Goal: Task Accomplishment & Management: Manage account settings

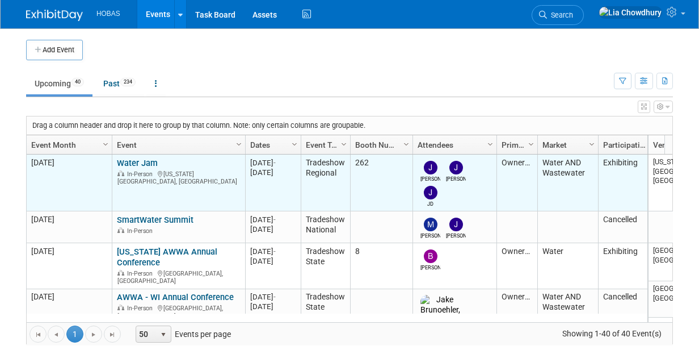
scroll to position [67, 0]
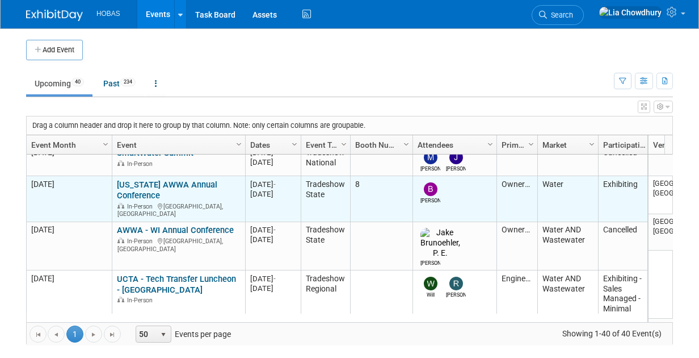
click at [148, 182] on link "[US_STATE] AWWA Annual Conference" at bounding box center [167, 189] width 100 height 21
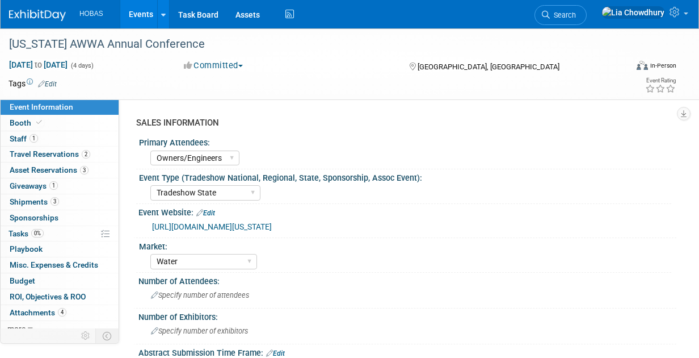
select select "Owners/Engineers"
select select "Tradeshow State"
select select "Water"
select select "Exhibiting"
click at [84, 41] on div "[US_STATE] AWWA Annual Conference" at bounding box center [312, 44] width 614 height 20
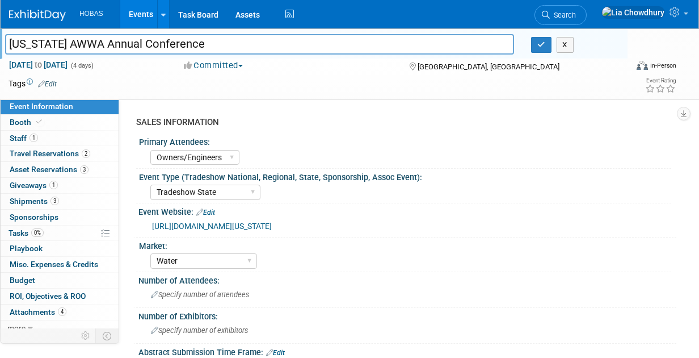
click at [84, 41] on input "[US_STATE] AWWA Annual Conference" at bounding box center [259, 44] width 509 height 20
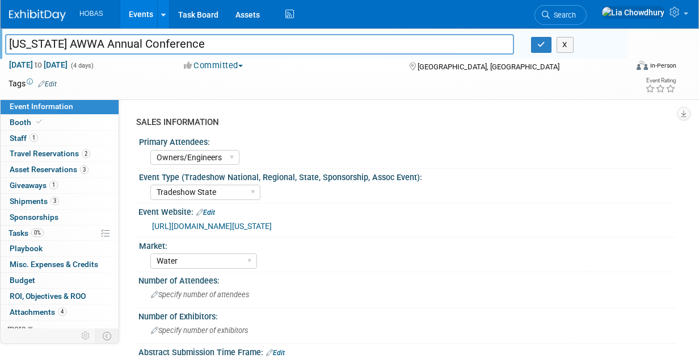
click at [272, 225] on link "[URL][DOMAIN_NAME][US_STATE]" at bounding box center [212, 225] width 120 height 9
click at [20, 126] on span "Booth" at bounding box center [27, 122] width 35 height 9
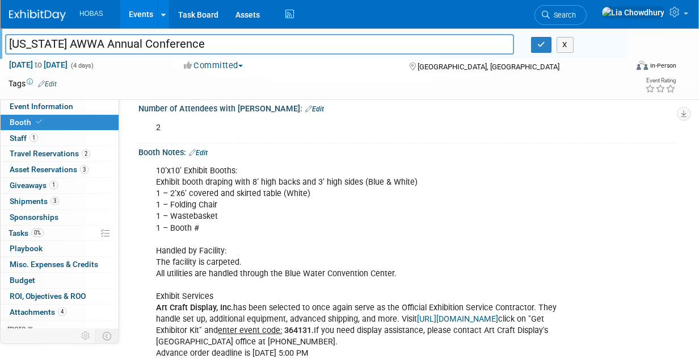
scroll to position [227, 0]
click at [203, 187] on div "10’x10’ Exhibit Booths: Exhibit booth draping with 8’ high backs and 3’ high si…" at bounding box center [359, 261] width 422 height 205
drag, startPoint x: 156, startPoint y: 178, endPoint x: 223, endPoint y: 219, distance: 77.7
click at [223, 219] on div "10’x10’ Exhibit Booths: Exhibit booth draping with 8’ high backs and 3’ high si…" at bounding box center [359, 261] width 422 height 205
copy div "Exhibit booth draping with 8’ high backs and 3’ high sides (Blue & White) 1 – 2…"
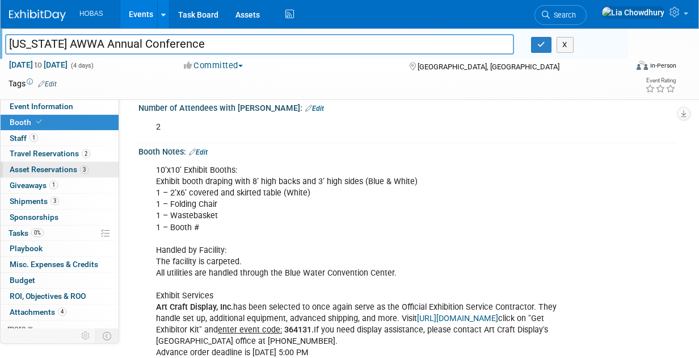
click at [48, 174] on link "3 Asset Reservations 3" at bounding box center [60, 169] width 118 height 15
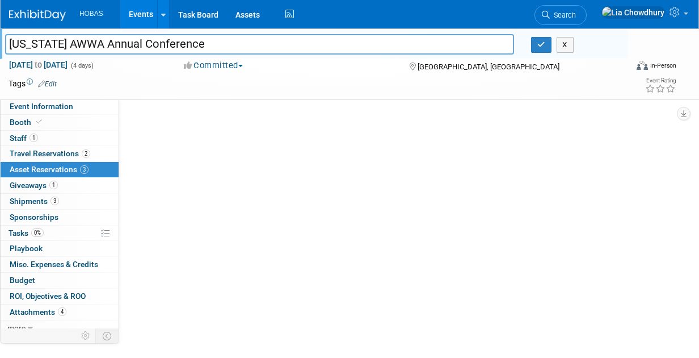
scroll to position [0, 0]
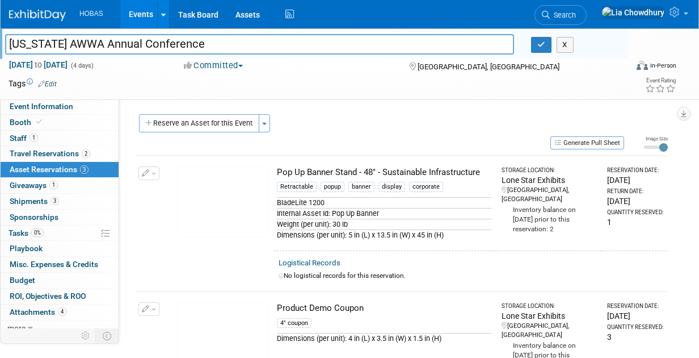
click at [367, 166] on div "Pop Up Banner Stand - 48" - Sustainable Infrastructure" at bounding box center [384, 172] width 215 height 12
copy td "Pop Up Banner Stand - 48" - Sustainable Infrastructure"
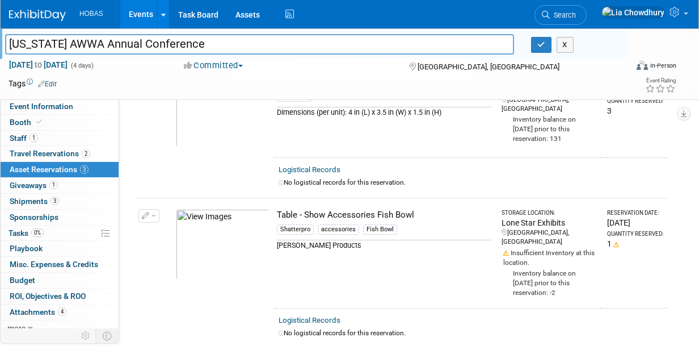
scroll to position [227, 0]
click at [34, 103] on span "Event Information" at bounding box center [42, 106] width 64 height 9
select select "Owners/Engineers"
select select "Tradeshow State"
select select "Water"
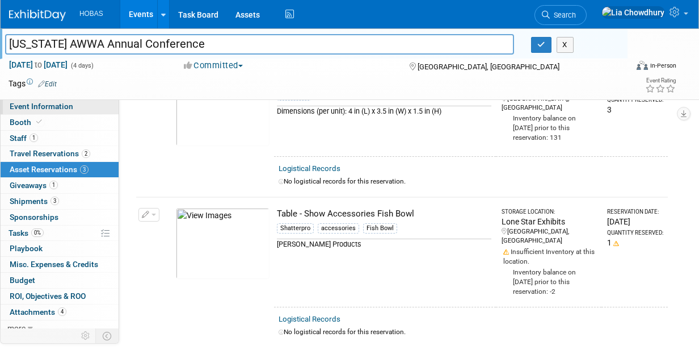
select select "Exhibiting"
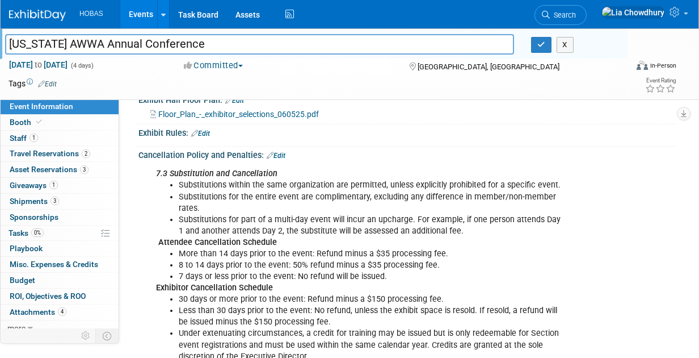
scroll to position [924, 0]
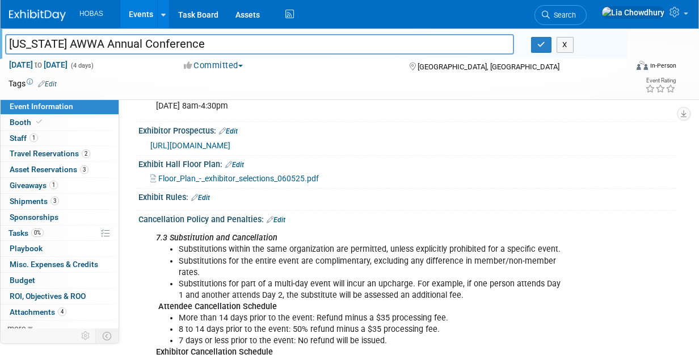
click at [255, 179] on span "Floor_Plan_-_exhibitor_selections_060525.pdf" at bounding box center [238, 178] width 161 height 9
click at [15, 126] on span "Booth" at bounding box center [27, 122] width 35 height 9
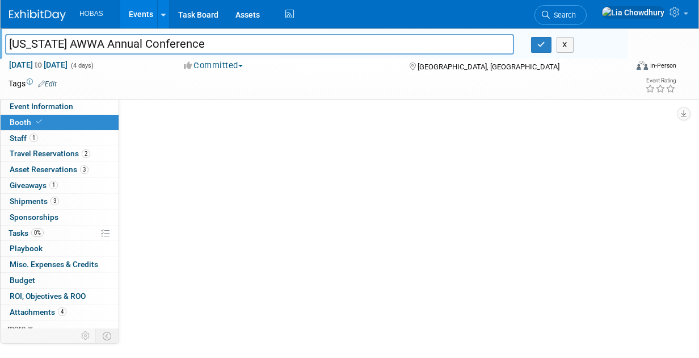
scroll to position [0, 0]
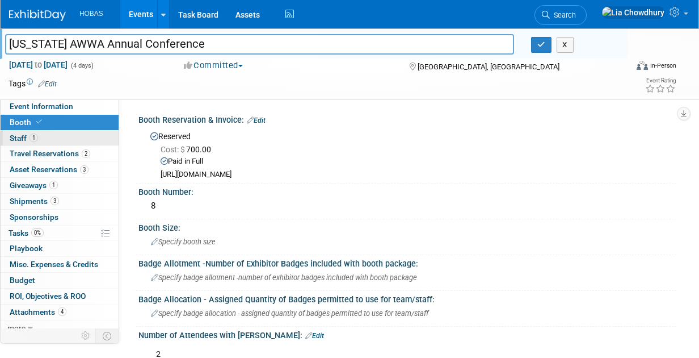
click at [26, 139] on span "Staff 1" at bounding box center [24, 137] width 28 height 9
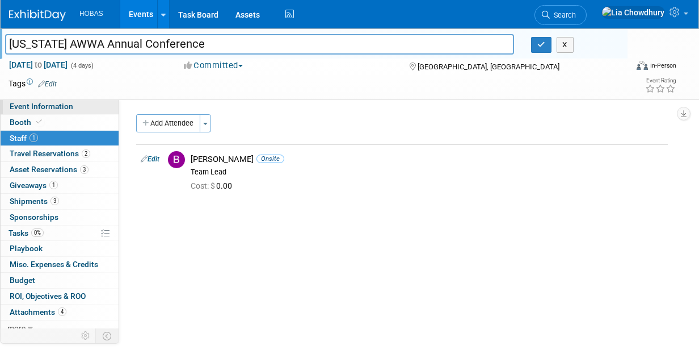
click at [33, 107] on span "Event Information" at bounding box center [42, 106] width 64 height 9
select select "Owners/Engineers"
select select "Tradeshow State"
select select "Water"
select select "Exhibiting"
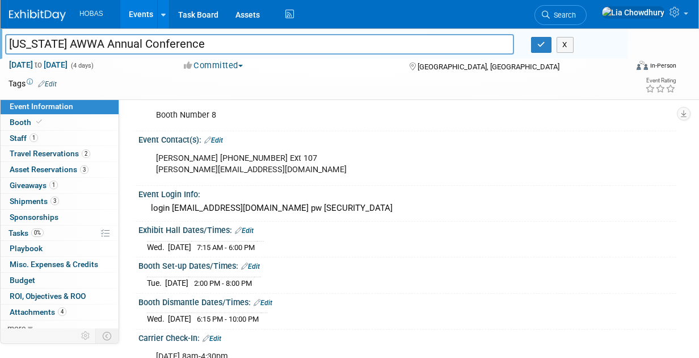
scroll to position [681, 0]
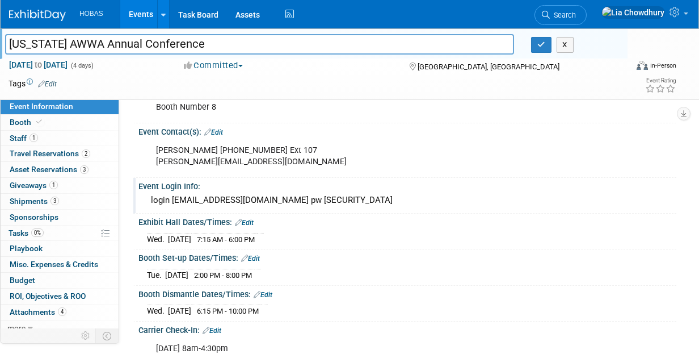
drag, startPoint x: 171, startPoint y: 194, endPoint x: 258, endPoint y: 192, distance: 86.9
click at [258, 192] on div "login bwelch@hobaspipe.com pw Hpusa1413!" at bounding box center [407, 200] width 521 height 18
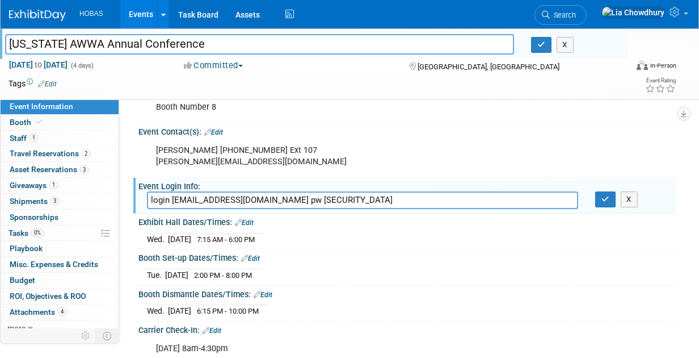
drag, startPoint x: 280, startPoint y: 194, endPoint x: 354, endPoint y: 195, distance: 73.2
click at [354, 195] on input "login bwelch@hobaspipe.com pw Hpusa1413!" at bounding box center [362, 200] width 431 height 18
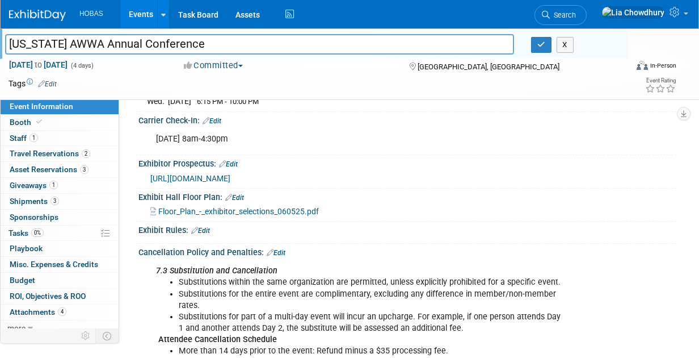
scroll to position [908, 0]
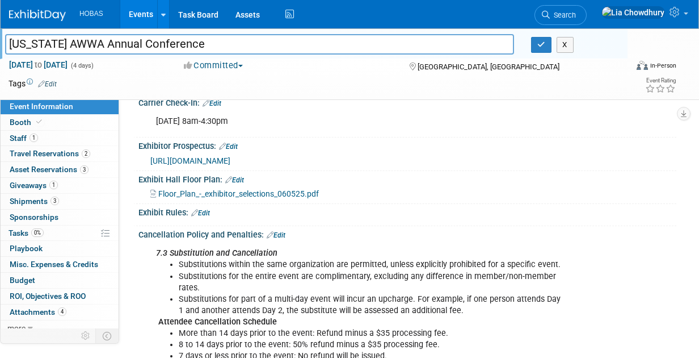
click at [230, 156] on span "https://assets-002.noviams.com/novi-file-uploads/mi-awwa/pdfs-and-documents/Con…" at bounding box center [190, 160] width 80 height 9
click at [28, 124] on span "Booth" at bounding box center [27, 122] width 35 height 9
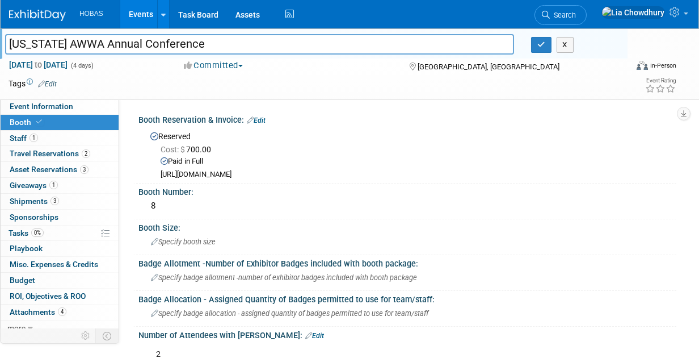
click at [264, 118] on link "Edit" at bounding box center [256, 120] width 19 height 8
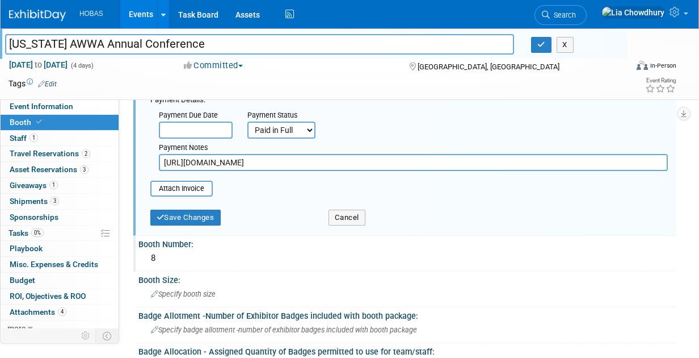
scroll to position [114, 0]
click at [181, 181] on div "Attach Invoice" at bounding box center [181, 188] width 62 height 16
click at [177, 187] on input "file" at bounding box center [144, 188] width 135 height 14
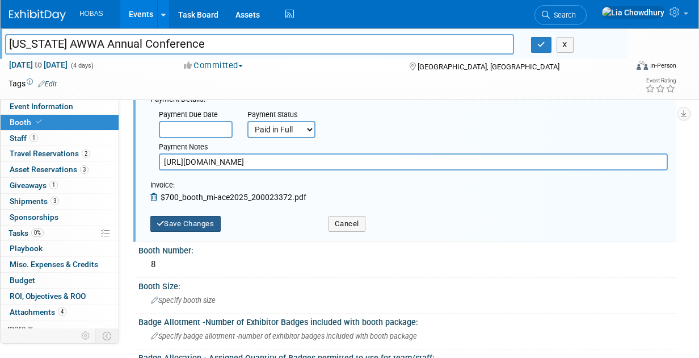
click at [177, 225] on button "Save Changes" at bounding box center [185, 224] width 70 height 16
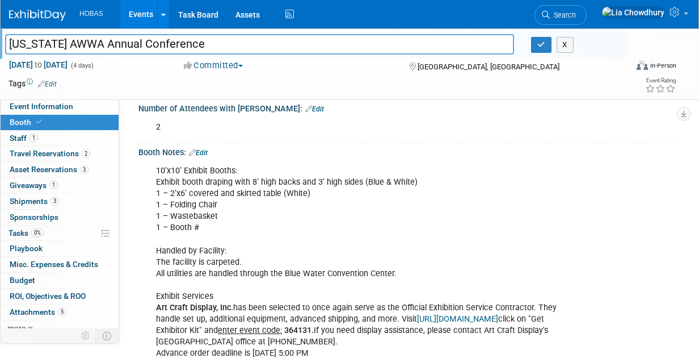
scroll to position [284, 0]
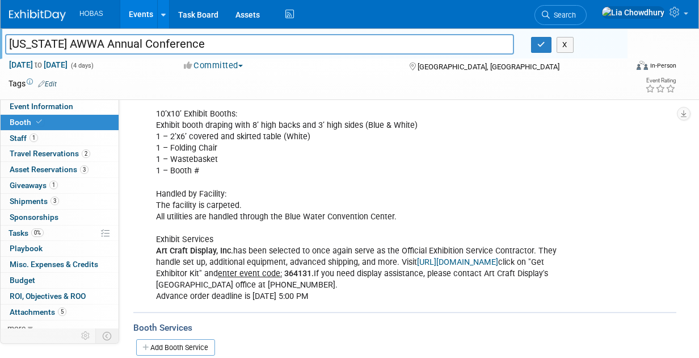
click at [314, 269] on b "364131." at bounding box center [299, 274] width 30 height 10
copy b "364131"
click at [433, 259] on link "http://www.artcraftdisplay.com" at bounding box center [457, 262] width 81 height 10
click at [32, 141] on span "1" at bounding box center [34, 137] width 9 height 9
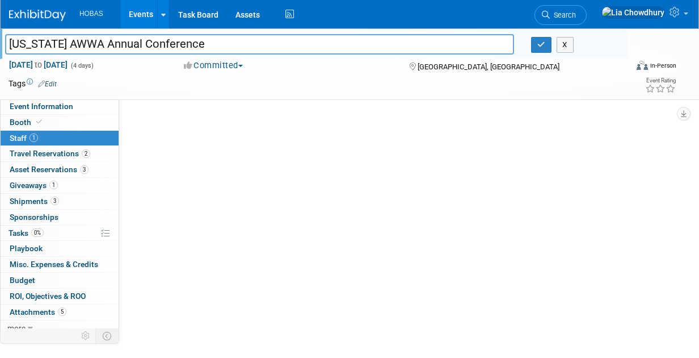
scroll to position [0, 0]
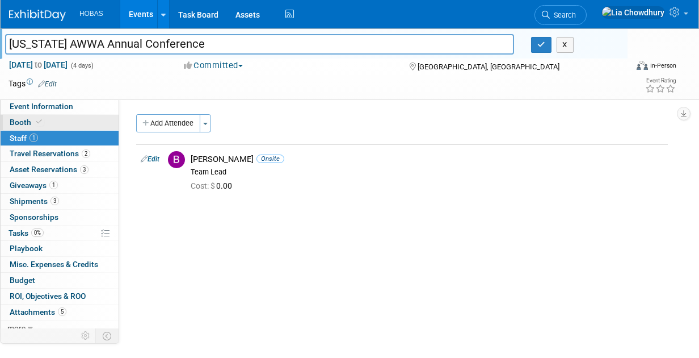
click at [16, 120] on span "Booth" at bounding box center [27, 122] width 35 height 9
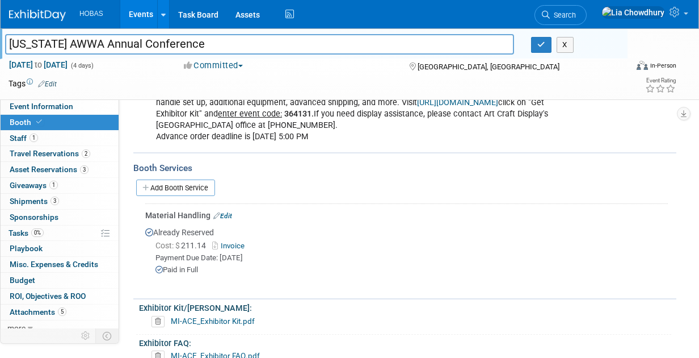
scroll to position [454, 0]
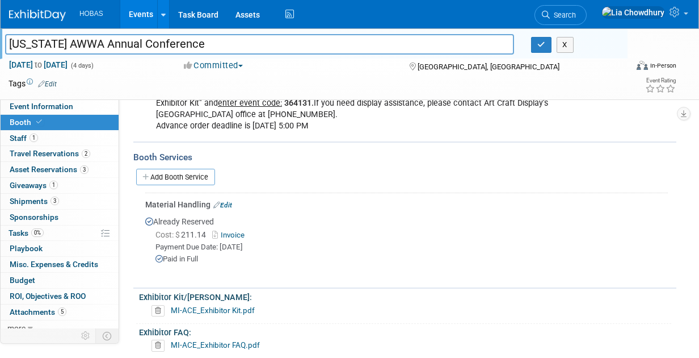
click at [233, 239] on link "Invoice" at bounding box center [230, 234] width 37 height 9
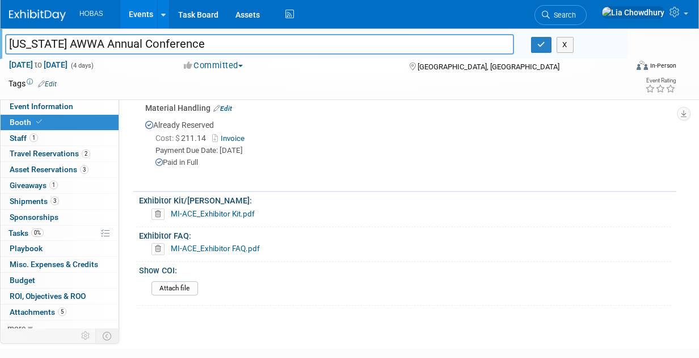
scroll to position [568, 0]
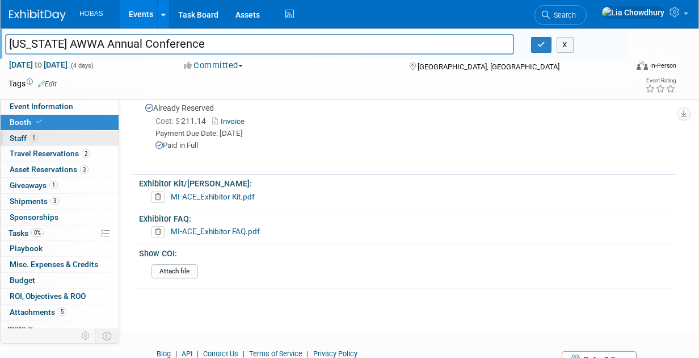
click at [14, 138] on span "Staff 1" at bounding box center [24, 137] width 28 height 9
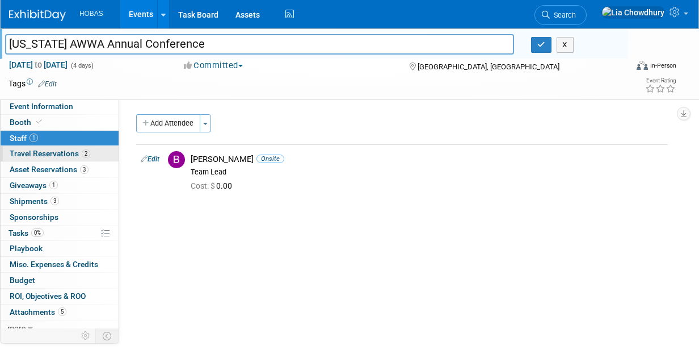
click at [46, 152] on span "Travel Reservations 2" at bounding box center [50, 153] width 81 height 9
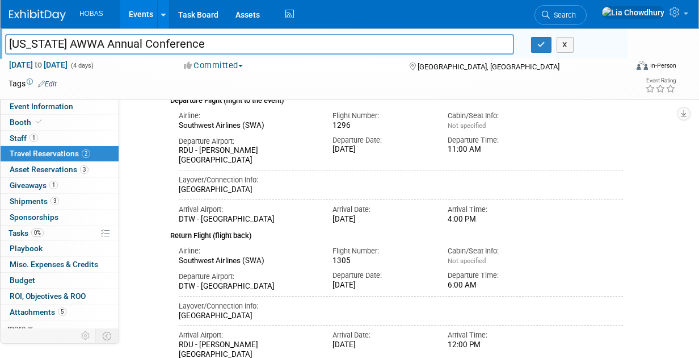
scroll to position [170, 0]
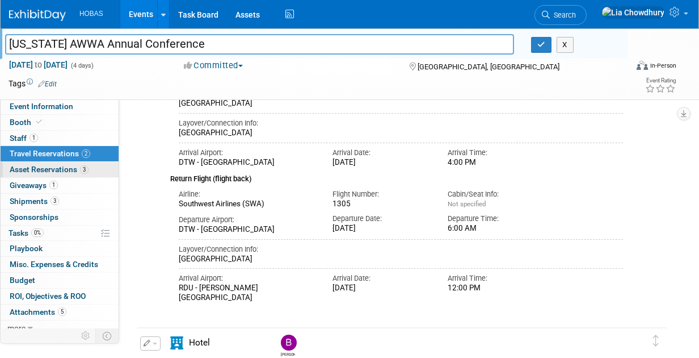
click at [48, 165] on span "Asset Reservations 3" at bounding box center [49, 169] width 79 height 9
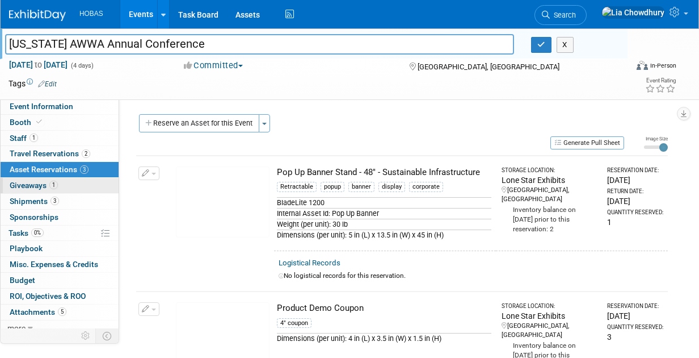
click at [31, 181] on span "Giveaways 1" at bounding box center [34, 185] width 48 height 9
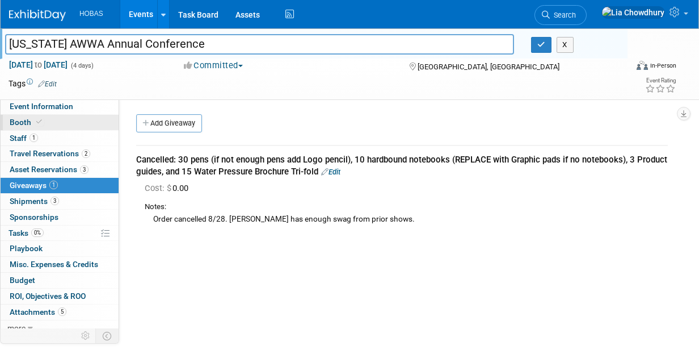
click at [26, 123] on span "Booth" at bounding box center [27, 122] width 35 height 9
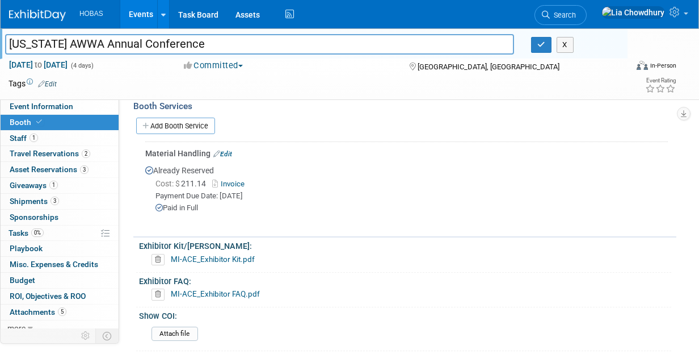
scroll to position [568, 0]
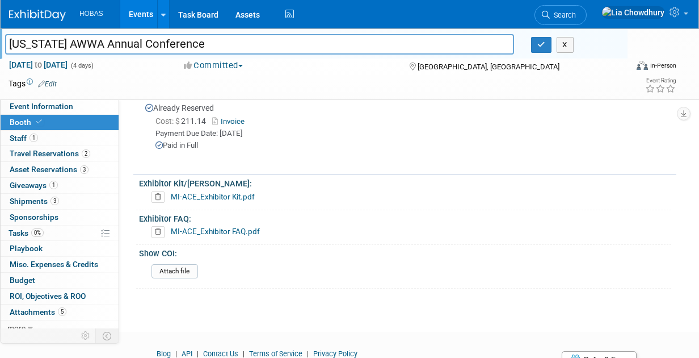
click at [236, 236] on link "MI-ACE_Exhibitor FAQ.pdf" at bounding box center [215, 231] width 89 height 9
